Goal: Task Accomplishment & Management: Manage account settings

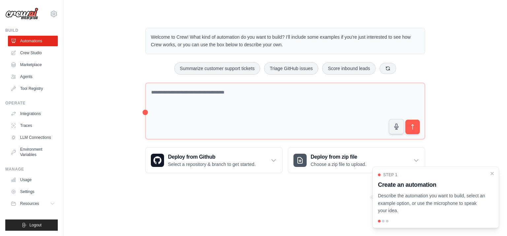
click at [30, 179] on link "Usage" at bounding box center [33, 179] width 50 height 11
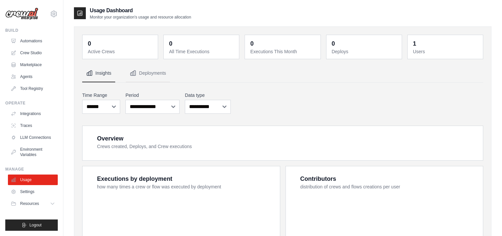
click at [492, 174] on div "Usage Dashboard Monitor your organization's usage and resource allocation 0 Act…" at bounding box center [282, 179] width 438 height 345
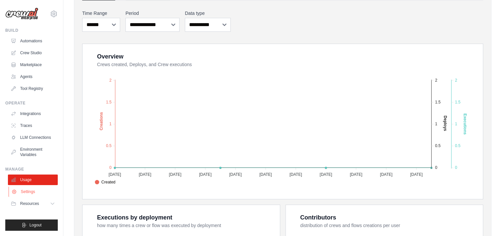
scroll to position [198, 0]
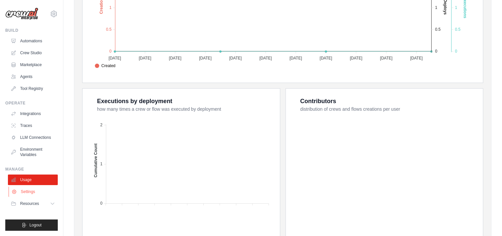
click at [30, 190] on link "Settings" at bounding box center [34, 191] width 50 height 11
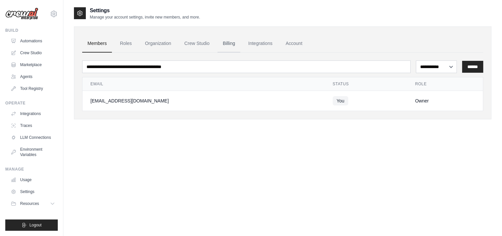
click at [232, 48] on link "Billing" at bounding box center [228, 44] width 23 height 18
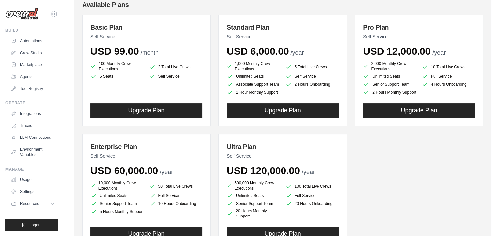
scroll to position [66, 0]
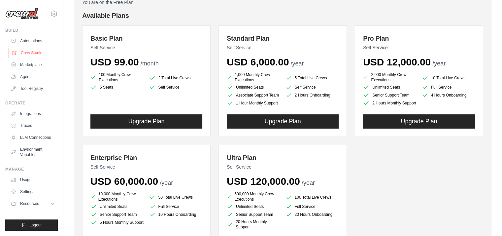
click at [28, 52] on link "Crew Studio" at bounding box center [34, 53] width 50 height 11
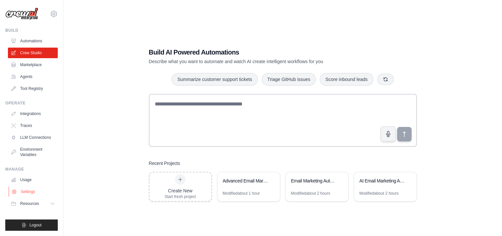
click at [28, 189] on link "Settings" at bounding box center [34, 191] width 50 height 11
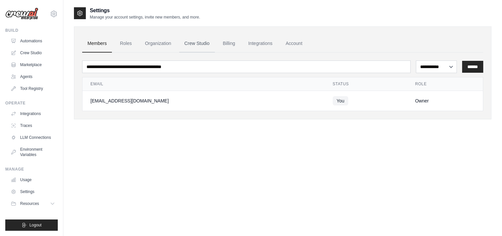
click at [209, 41] on link "Crew Studio" at bounding box center [197, 44] width 36 height 18
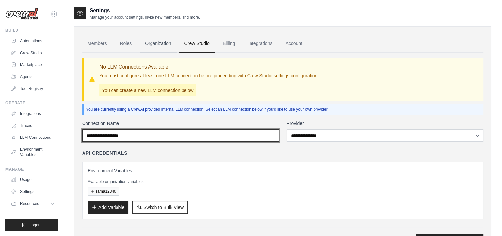
type input "*********"
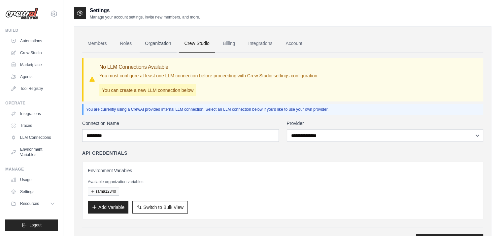
click at [162, 44] on link "Organization" at bounding box center [158, 44] width 37 height 18
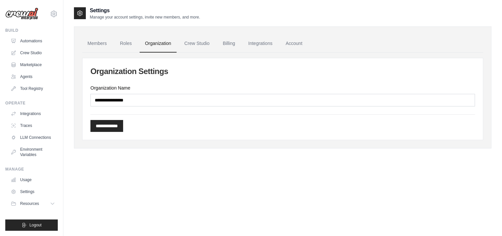
click at [113, 45] on ul "Members Roles Organization Crew Studio Billing Integrations Account" at bounding box center [282, 44] width 401 height 18
click at [125, 41] on link "Roles" at bounding box center [125, 44] width 22 height 18
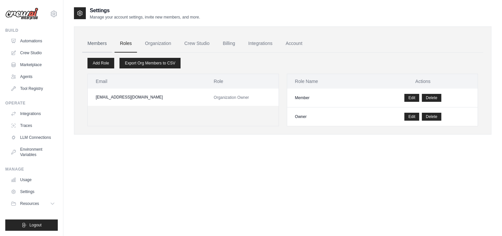
click at [100, 36] on link "Members" at bounding box center [97, 44] width 30 height 18
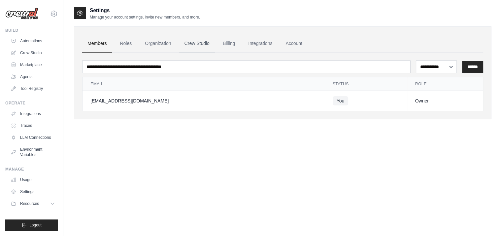
click at [215, 45] on link "Crew Studio" at bounding box center [197, 44] width 36 height 18
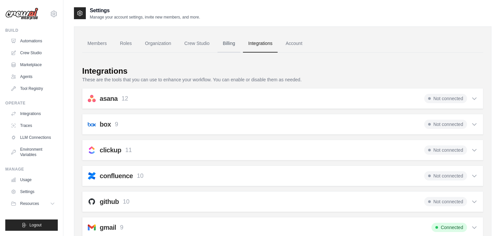
click at [236, 41] on link "Billing" at bounding box center [228, 44] width 23 height 18
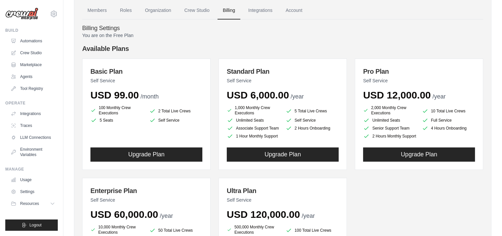
scroll to position [66, 0]
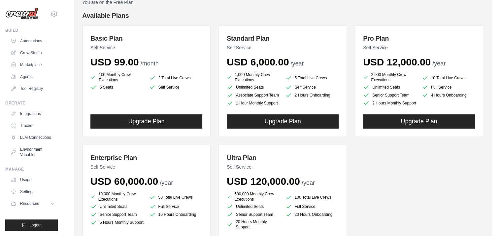
click at [138, 47] on p "Self Service" at bounding box center [146, 47] width 112 height 7
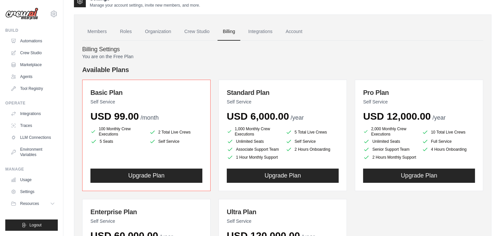
scroll to position [0, 0]
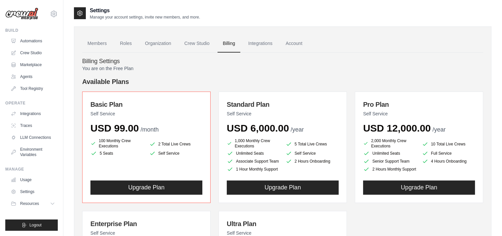
click at [258, 120] on div "Standard Plan Self Service USD 6,000.00 /year" at bounding box center [283, 117] width 112 height 34
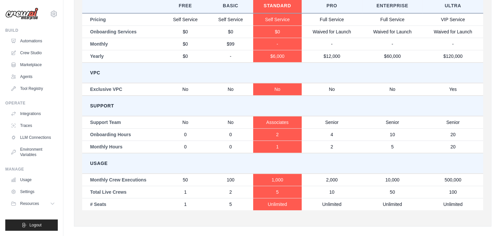
scroll to position [363, 0]
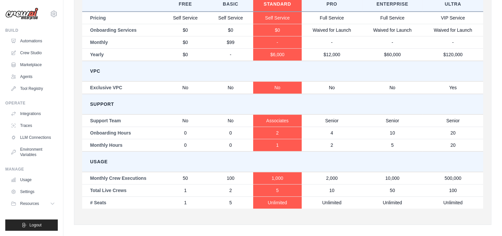
click at [277, 61] on td "$6,000" at bounding box center [277, 54] width 48 height 13
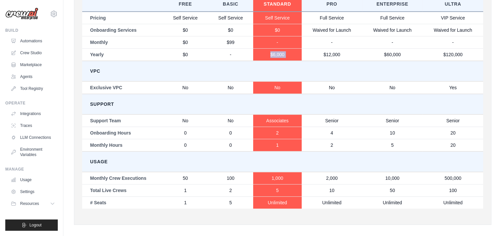
click at [277, 61] on td "$6,000" at bounding box center [277, 54] width 48 height 13
click at [451, 61] on td "$120,000" at bounding box center [452, 54] width 61 height 13
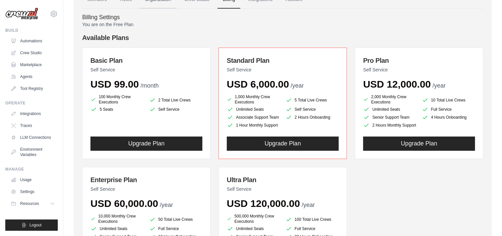
scroll to position [0, 0]
